Goal: Browse casually: Explore the website without a specific task or goal

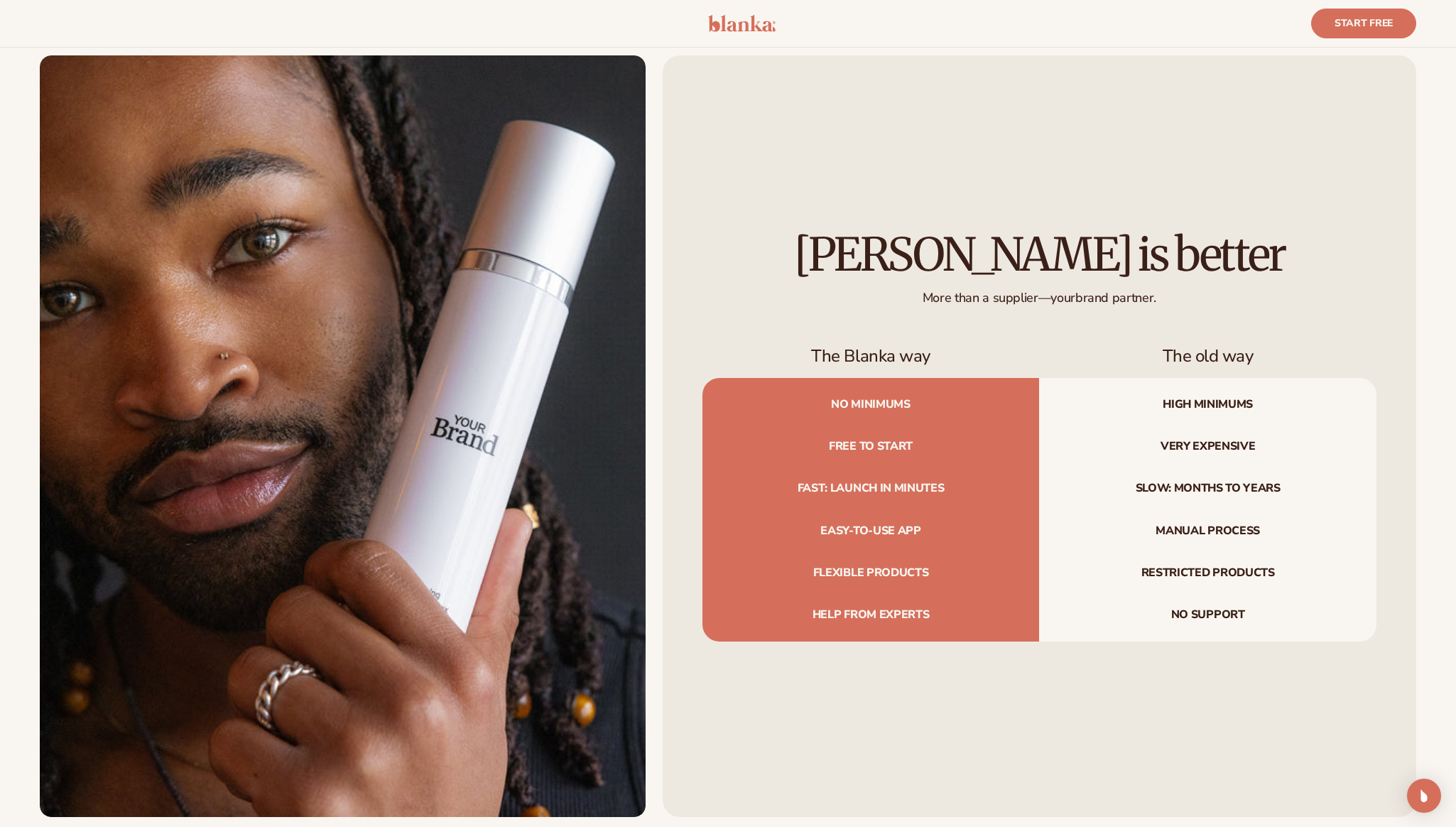
click at [701, 381] on div "Blanka is better More than a supplier—your brand partner. The Blanka way The ol…" at bounding box center [1039, 436] width 753 height 761
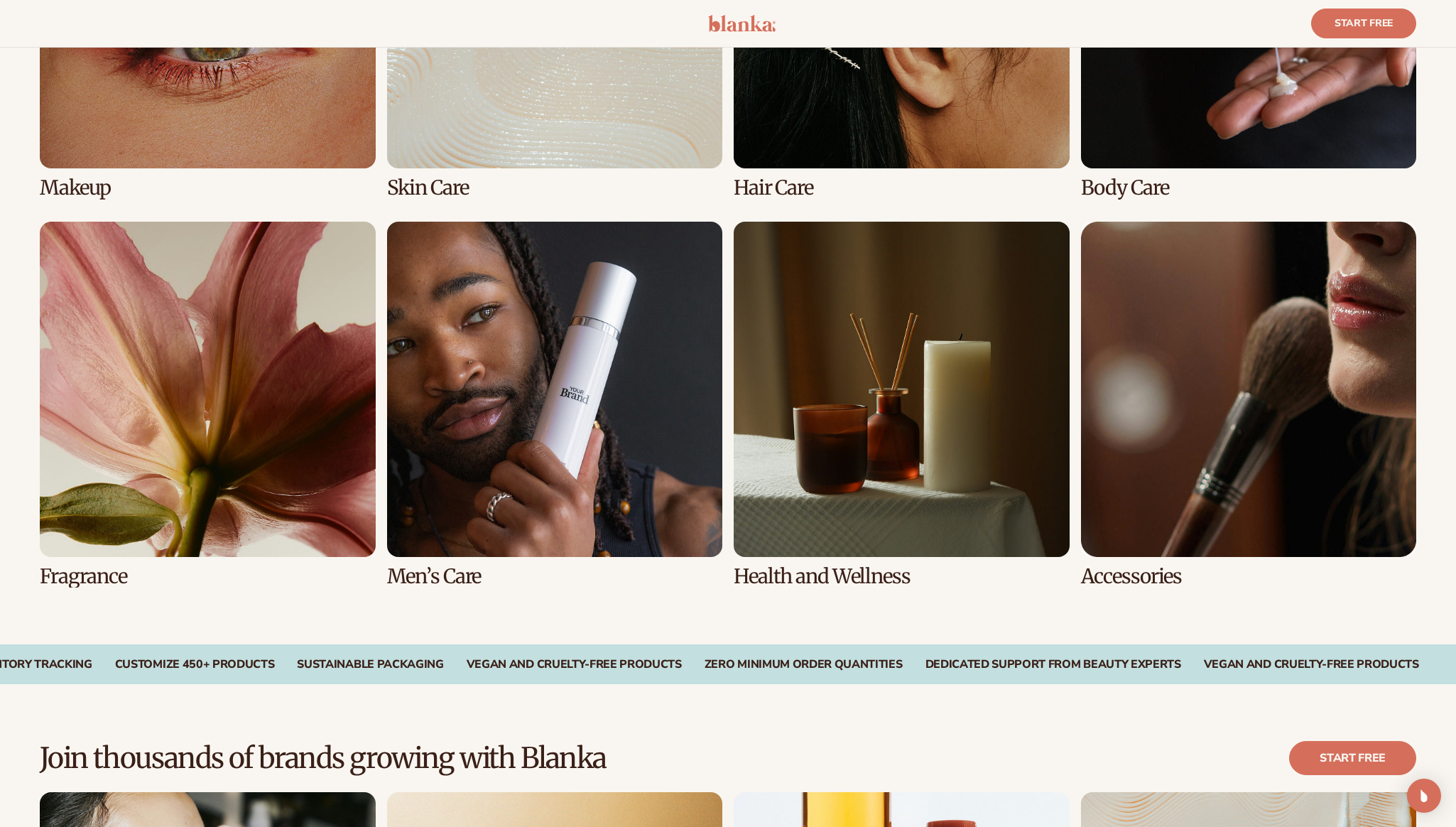
scroll to position [3881, 0]
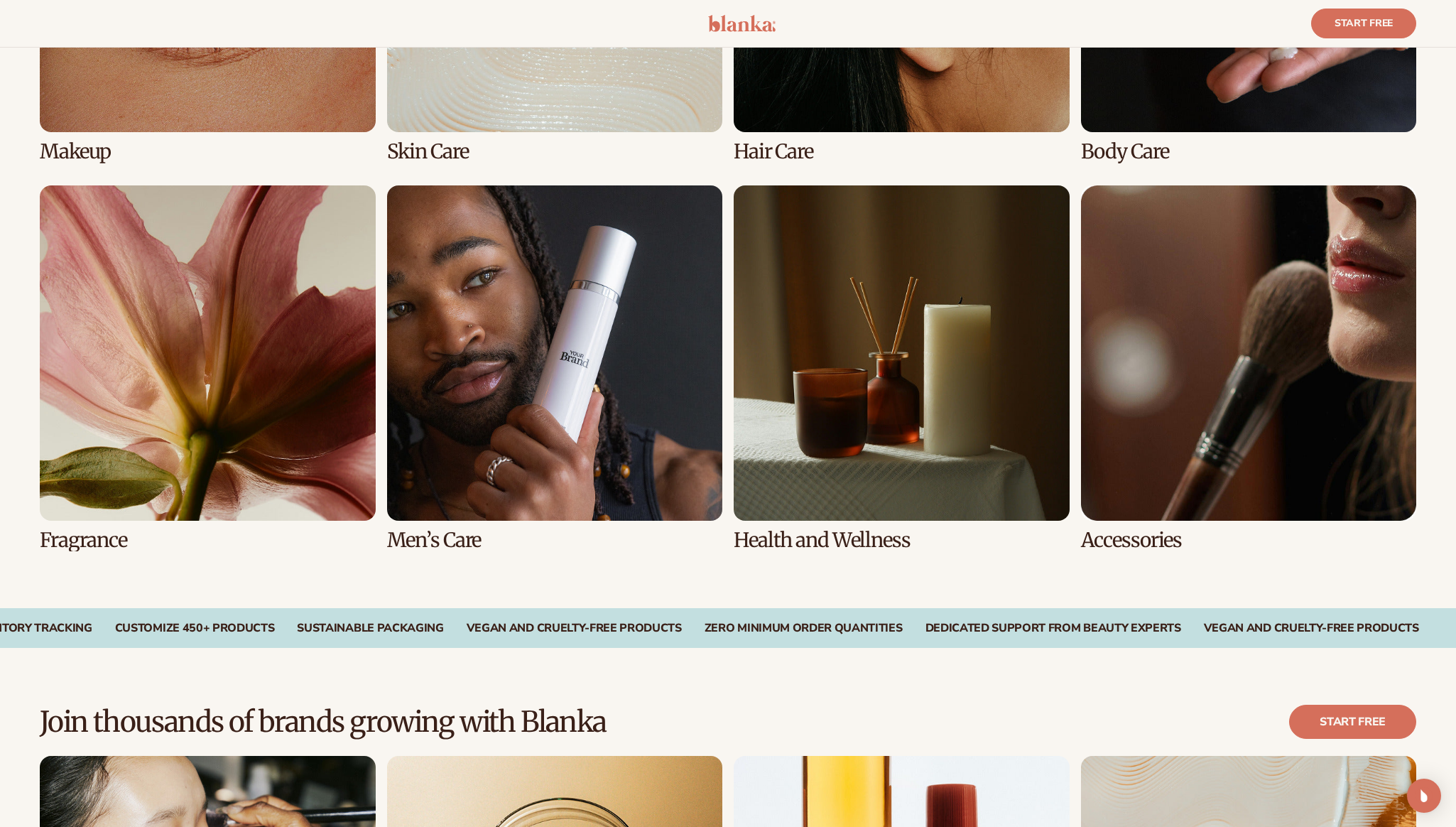
click at [706, 579] on div "Curated products for every line Premium skin care, hair care, makeup, and more …" at bounding box center [728, 128] width 1456 height 960
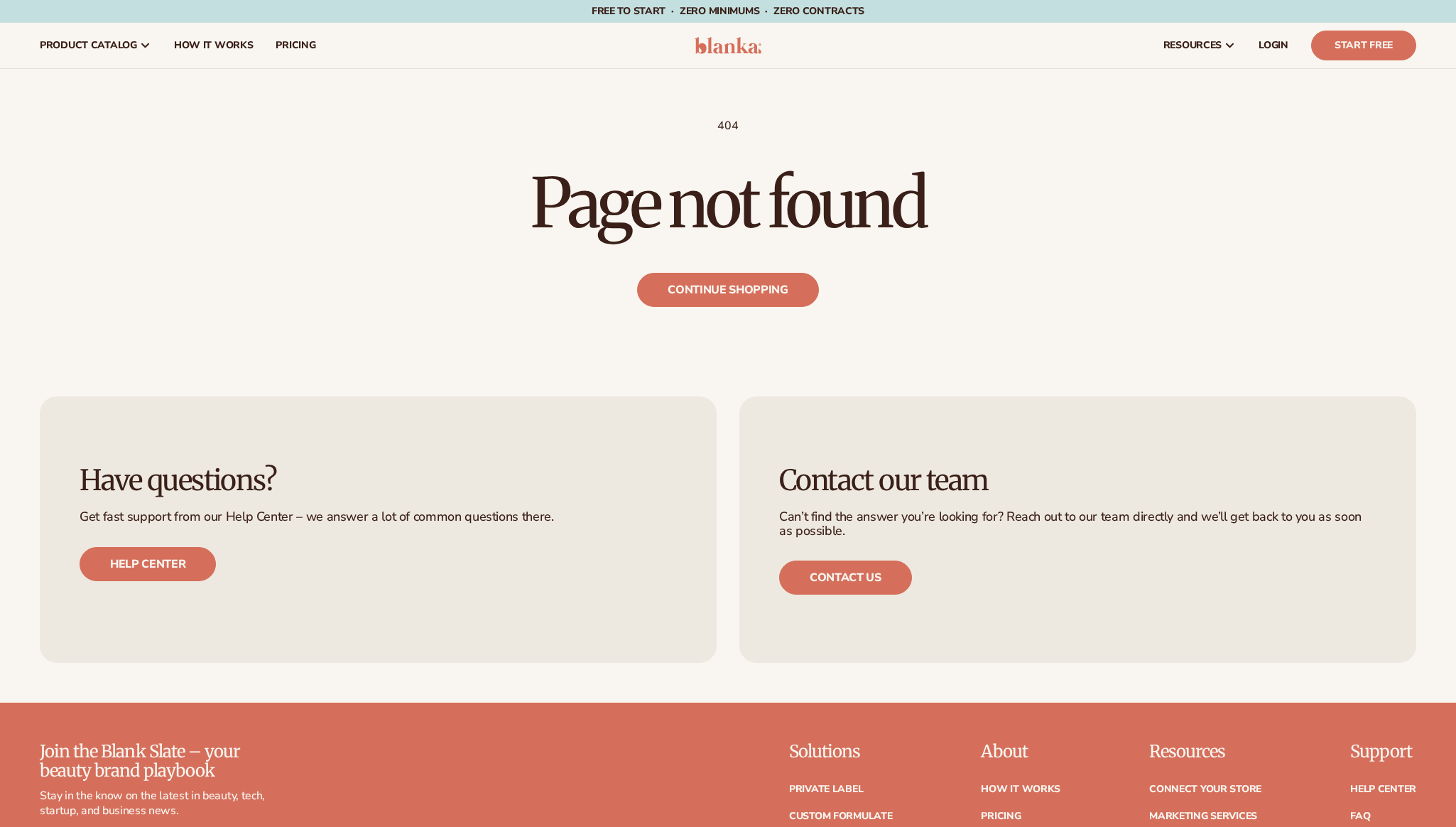
click at [397, 147] on div "404 Page not found Continue shopping" at bounding box center [728, 212] width 1456 height 188
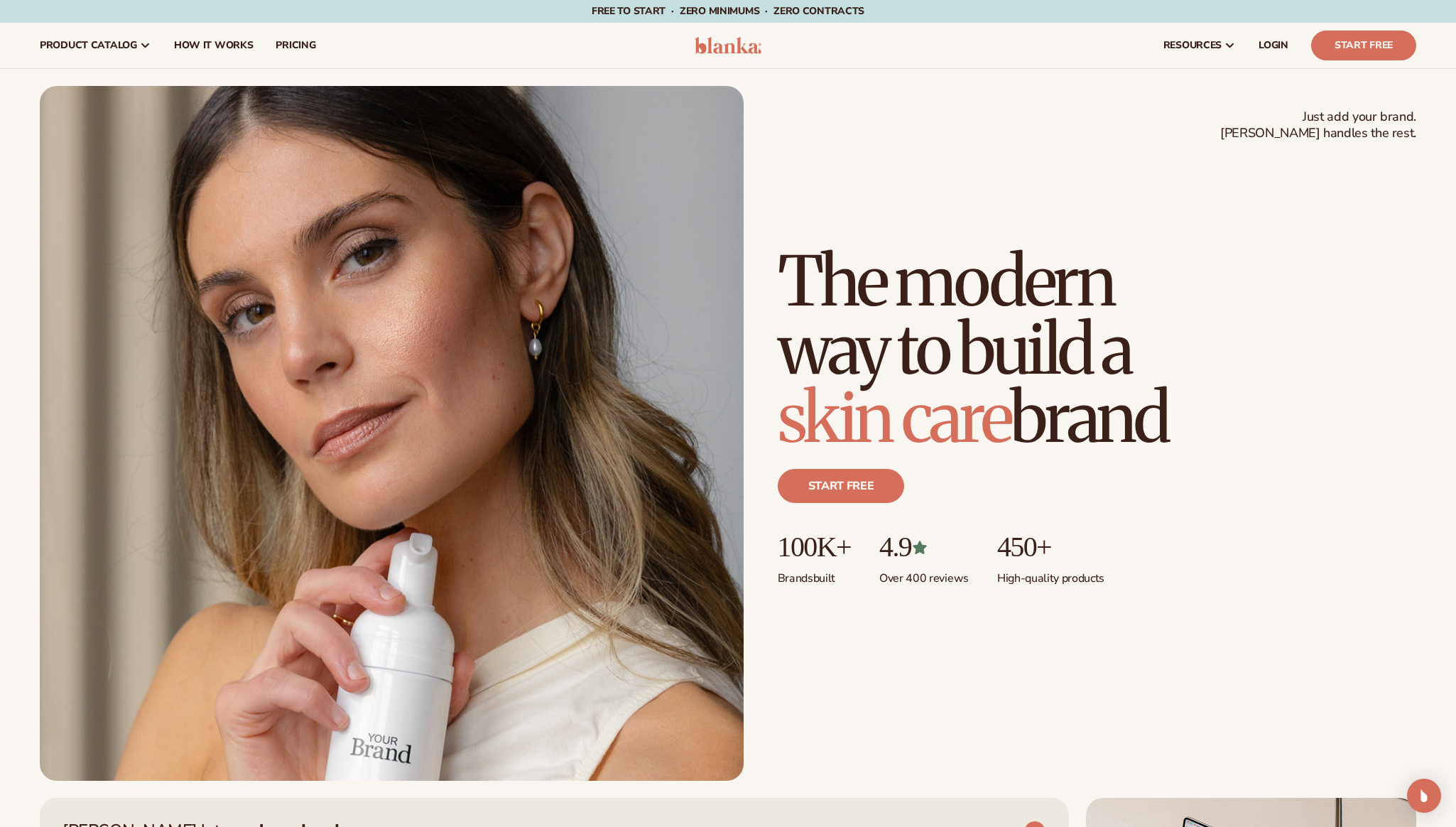
click at [893, 314] on h1 "The modern way to build a skin care brand" at bounding box center [1005, 350] width 454 height 205
click at [909, 310] on h1 "The modern way to build a skin care brand" at bounding box center [1005, 350] width 454 height 205
